Goal: Task Accomplishment & Management: Use online tool/utility

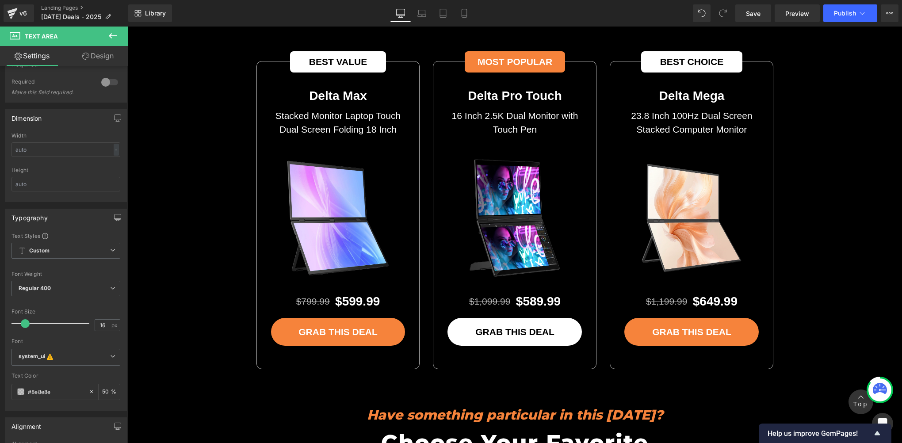
scroll to position [2506, 0]
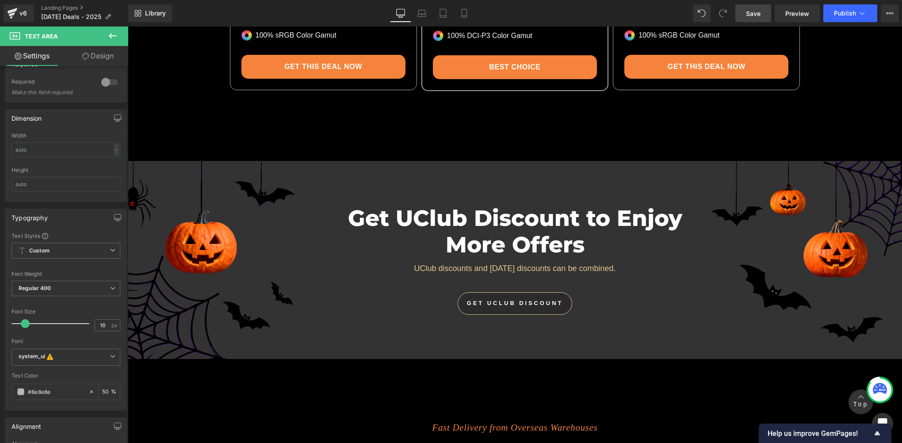
click at [751, 15] on span "Save" at bounding box center [753, 13] width 15 height 9
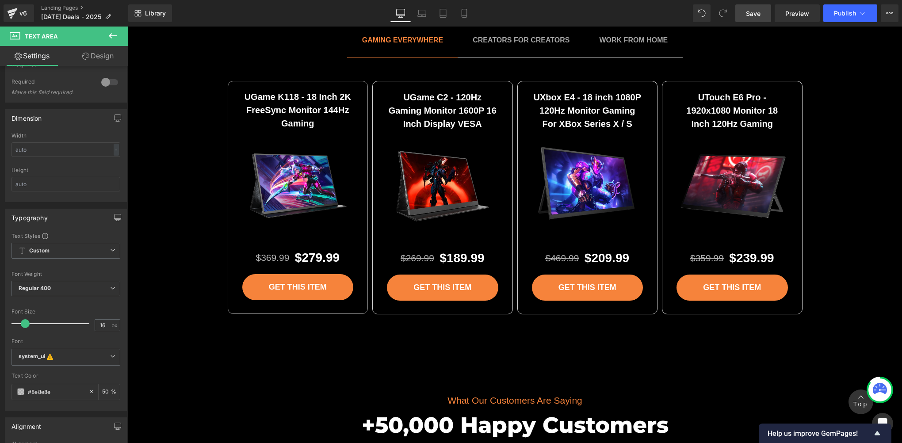
scroll to position [3244, 0]
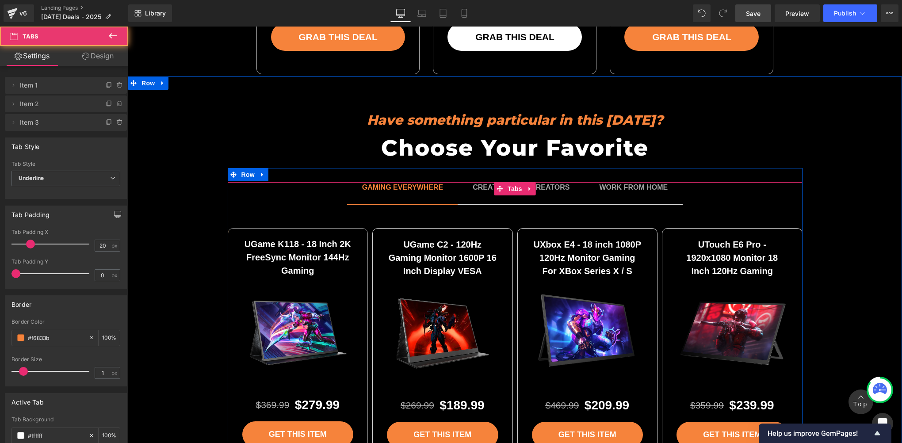
click at [525, 197] on span "CREATORS FOR CREATORS Text Block" at bounding box center [521, 193] width 127 height 22
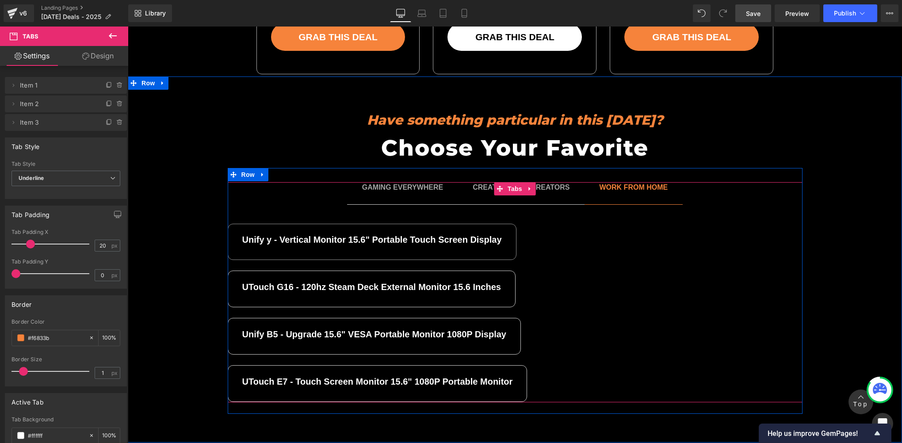
click at [635, 199] on span "WORK FROM HOME Text Block" at bounding box center [634, 193] width 99 height 22
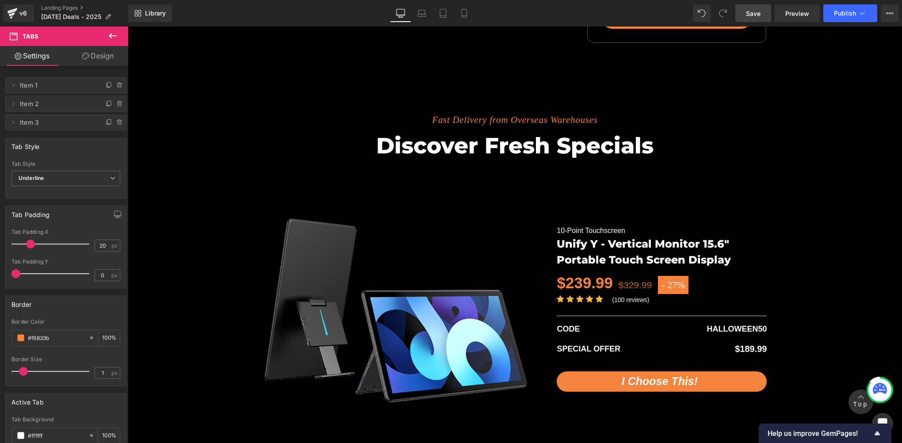
scroll to position [1769, 0]
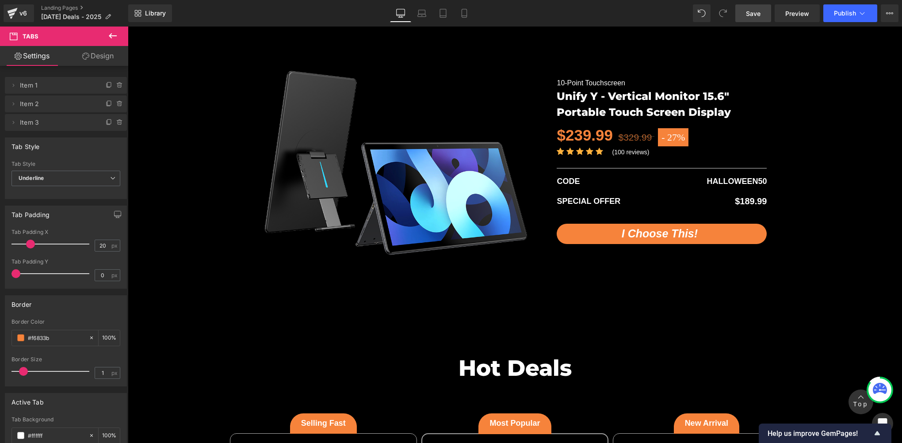
click at [196, 201] on div "Fast Delivery from Overseas Warehouses Text Block Discover fresh specials Headi…" at bounding box center [515, 124] width 775 height 353
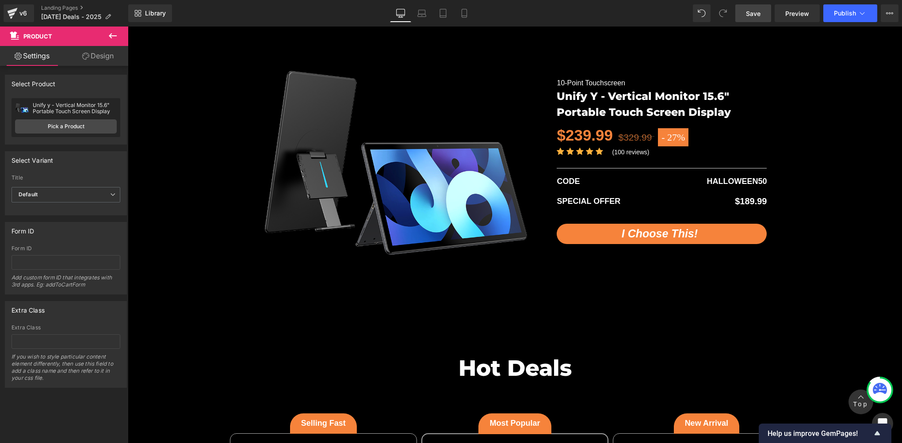
click at [116, 37] on icon at bounding box center [112, 36] width 11 height 11
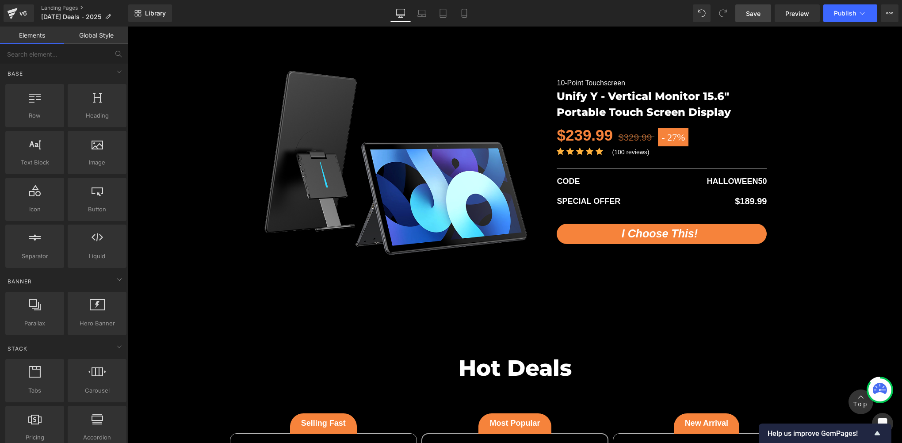
scroll to position [0, 0]
click at [752, 12] on span "Save" at bounding box center [753, 13] width 15 height 9
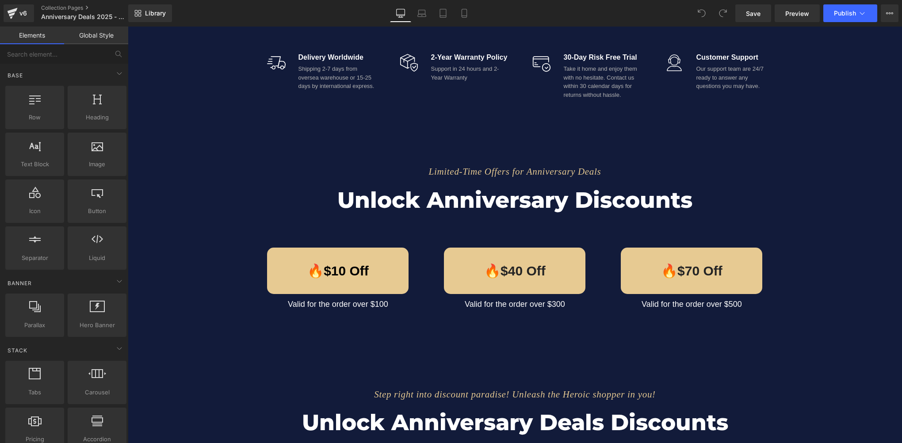
scroll to position [590, 0]
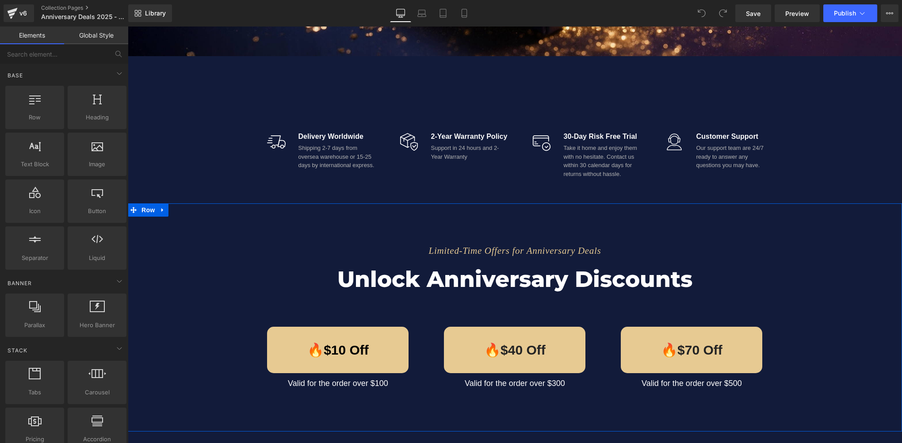
click at [155, 257] on div "Limited-Time Offers for Anniversary Deals Text Block Unlock Anniversary Discoun…" at bounding box center [515, 310] width 775 height 169
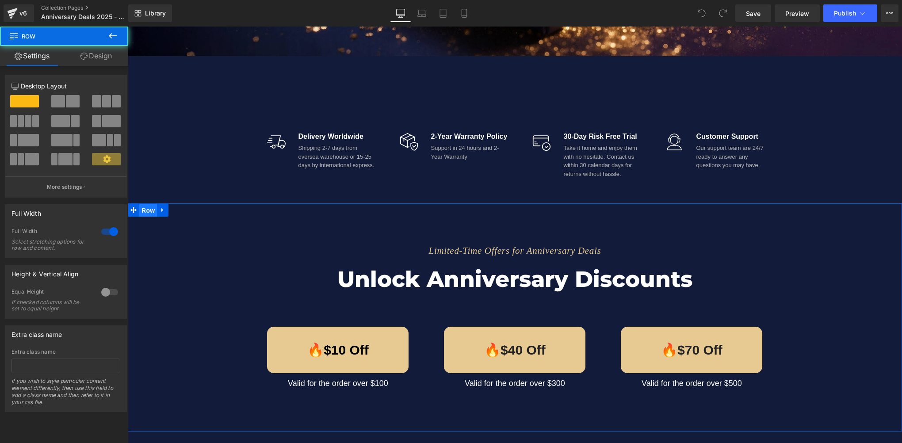
click at [141, 208] on span "Row" at bounding box center [148, 210] width 18 height 13
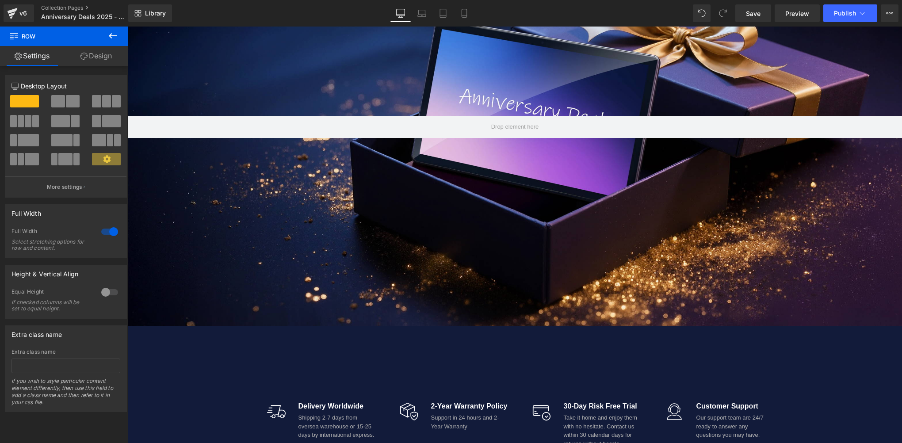
scroll to position [442, 0]
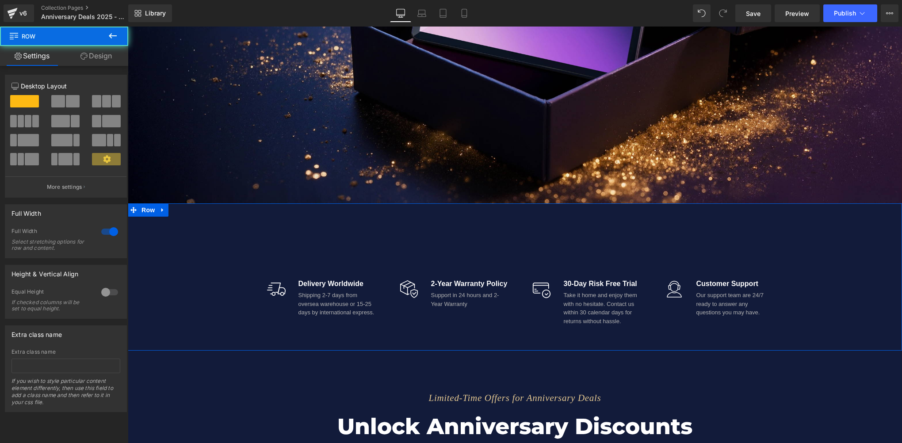
click at [157, 234] on div "Image Delivery Worldwide Text Block Shipping 2-7 days from oversea warehouse or…" at bounding box center [515, 276] width 775 height 147
click at [145, 211] on span "Row" at bounding box center [148, 209] width 18 height 13
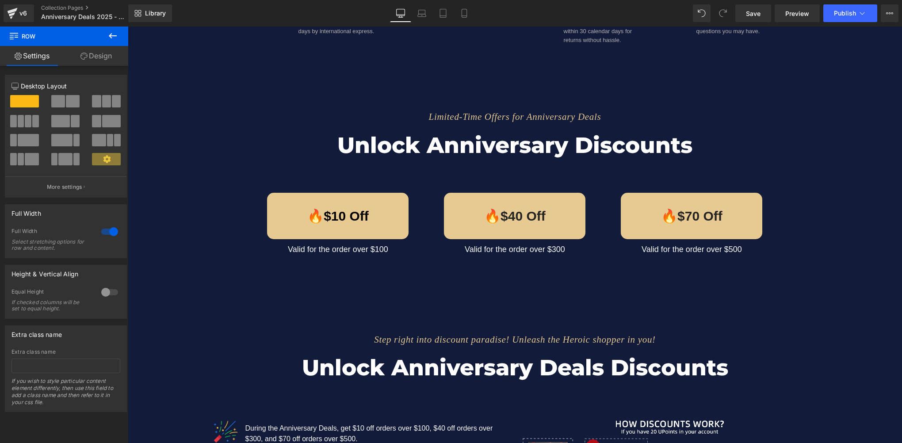
scroll to position [737, 0]
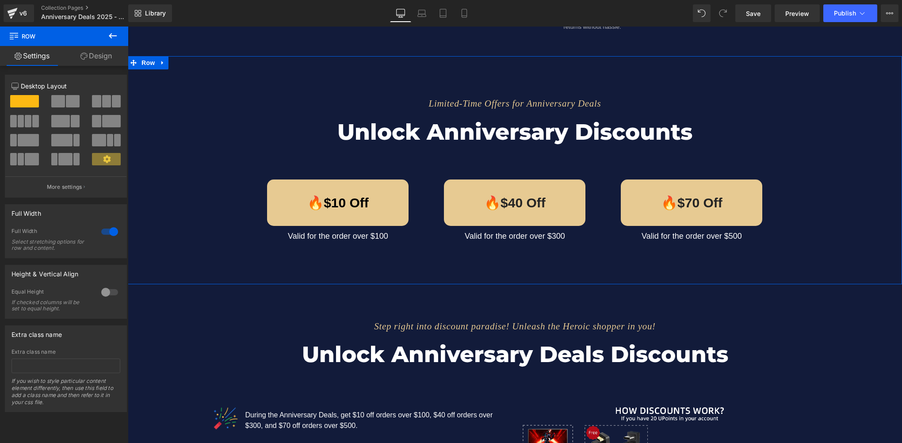
click at [192, 171] on div "Limited-Time Offers for Anniversary Deals Text Block Unlock Anniversary Discoun…" at bounding box center [515, 162] width 775 height 169
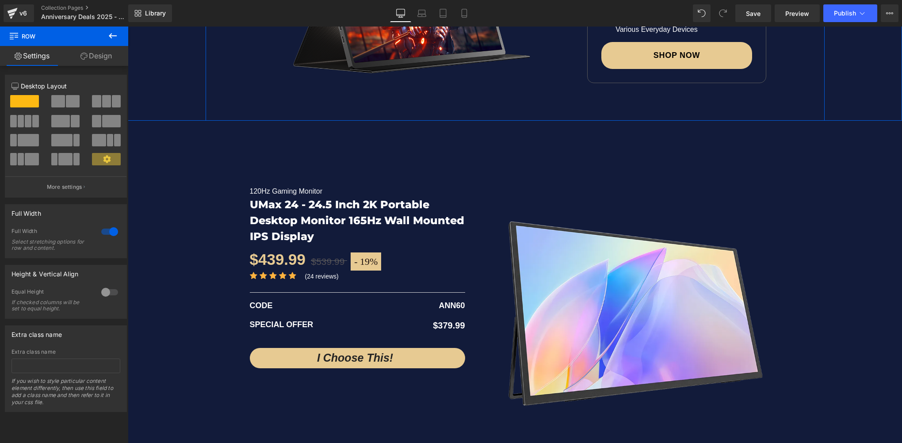
scroll to position [1917, 0]
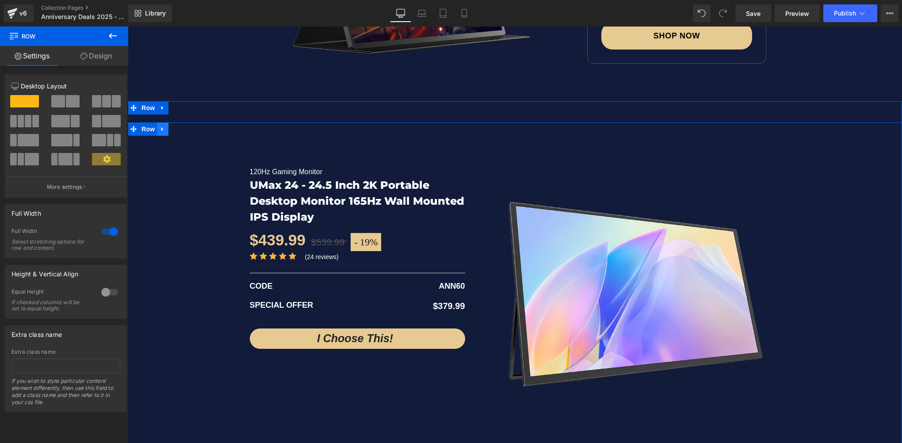
click at [161, 127] on icon at bounding box center [162, 129] width 2 height 4
click at [157, 130] on link at bounding box center [163, 129] width 12 height 13
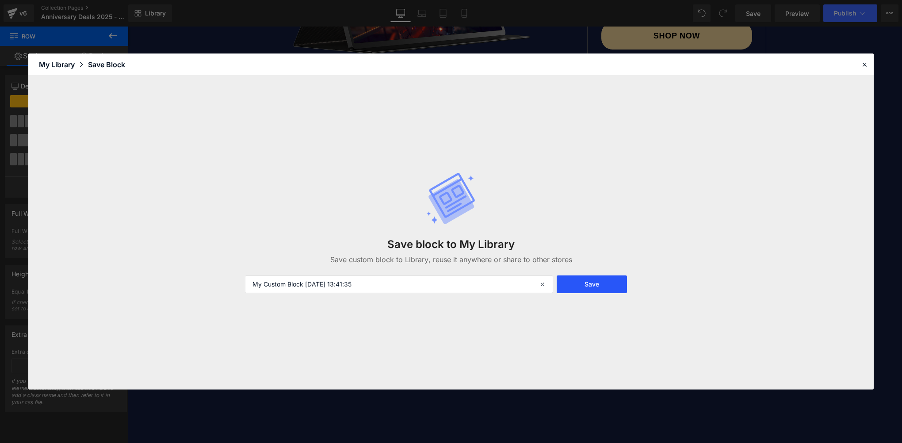
click at [610, 286] on button "Save" at bounding box center [592, 285] width 70 height 18
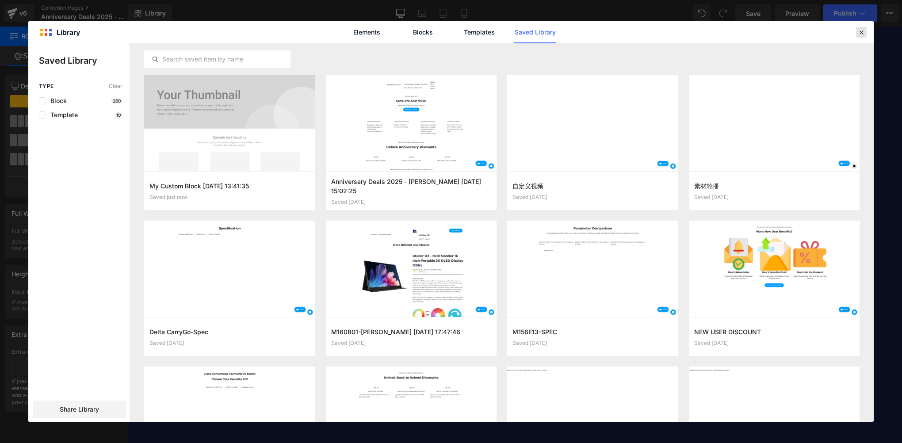
click at [862, 33] on icon at bounding box center [862, 32] width 8 height 8
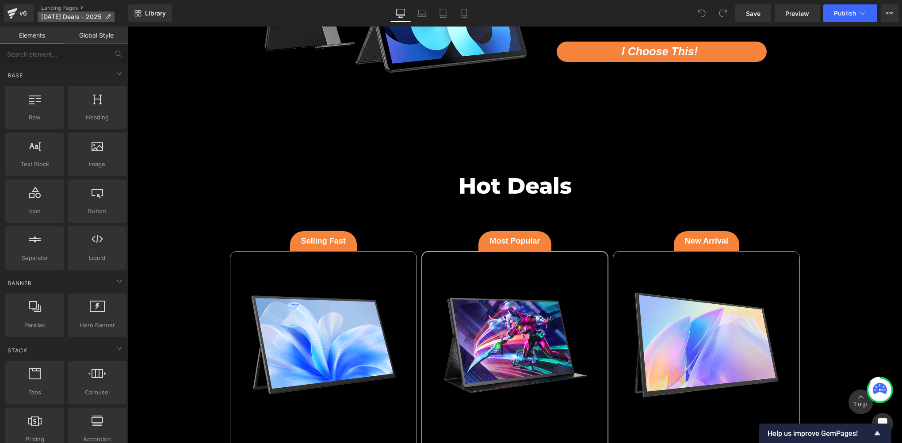
scroll to position [1917, 0]
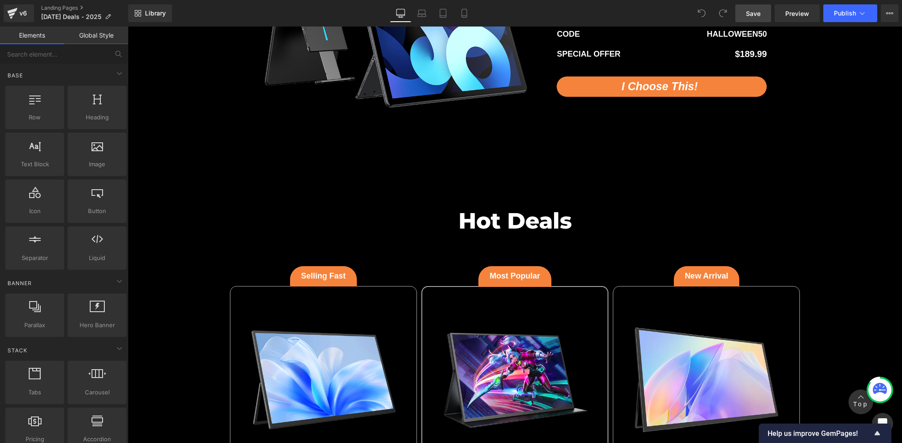
click at [754, 12] on span "Save" at bounding box center [753, 13] width 15 height 9
